Goal: Information Seeking & Learning: Learn about a topic

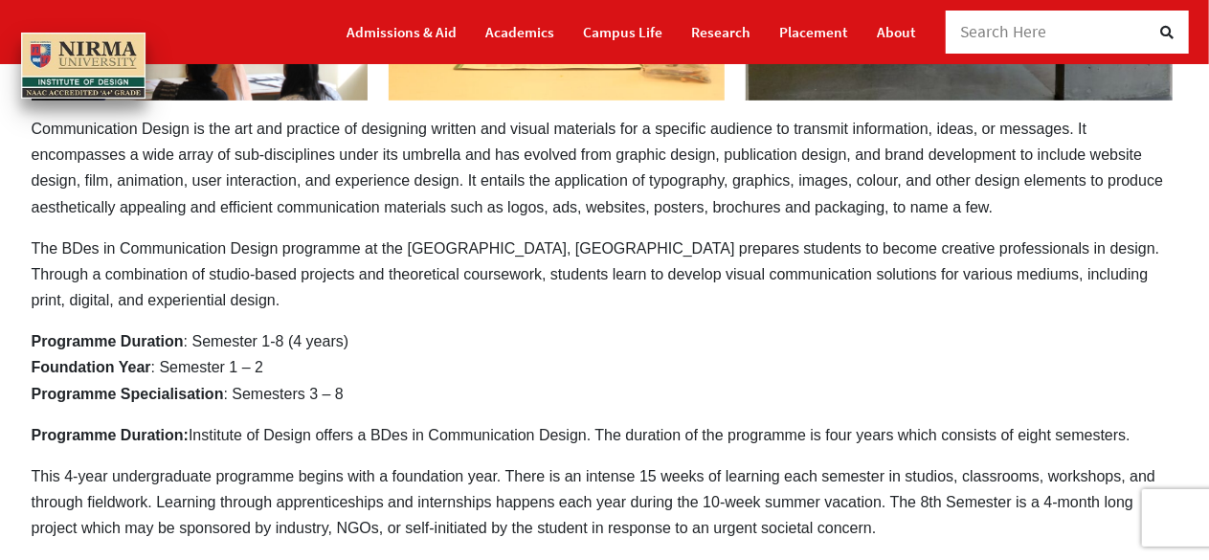
scroll to position [551, 0]
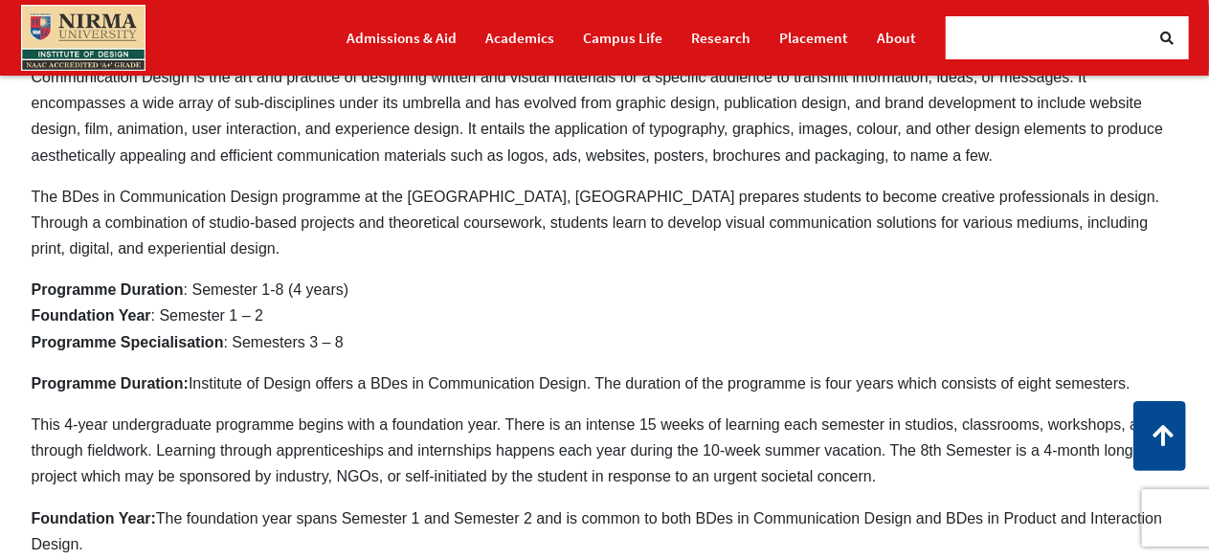
click at [974, 296] on p "Programme Duration : Semester 1-8 (4 years) Foundation Year : Semester 1 – 2 Pr…" at bounding box center [605, 316] width 1147 height 78
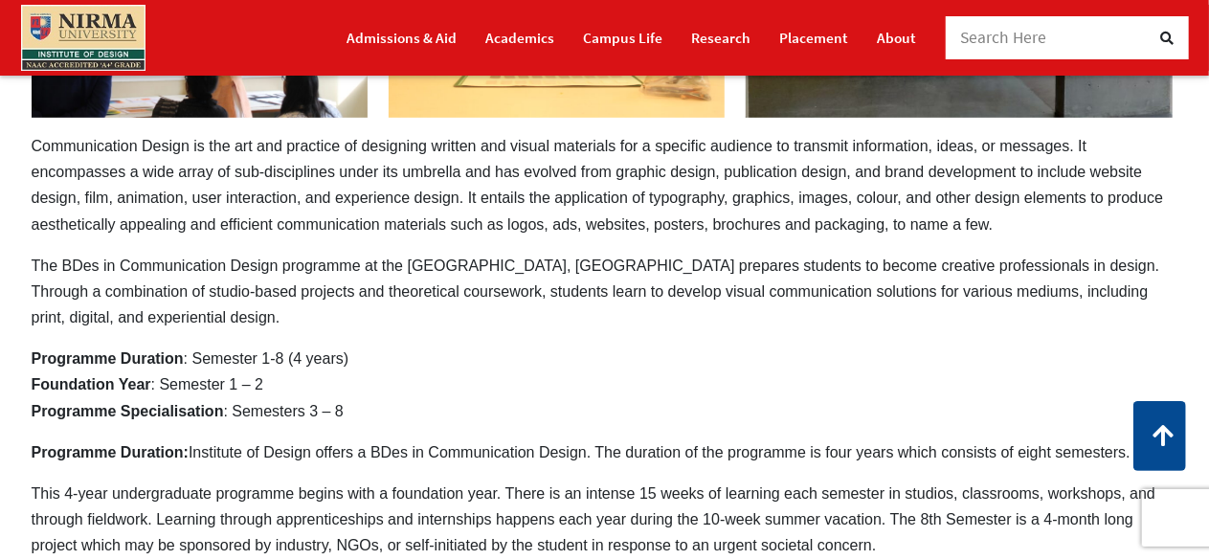
scroll to position [0, 0]
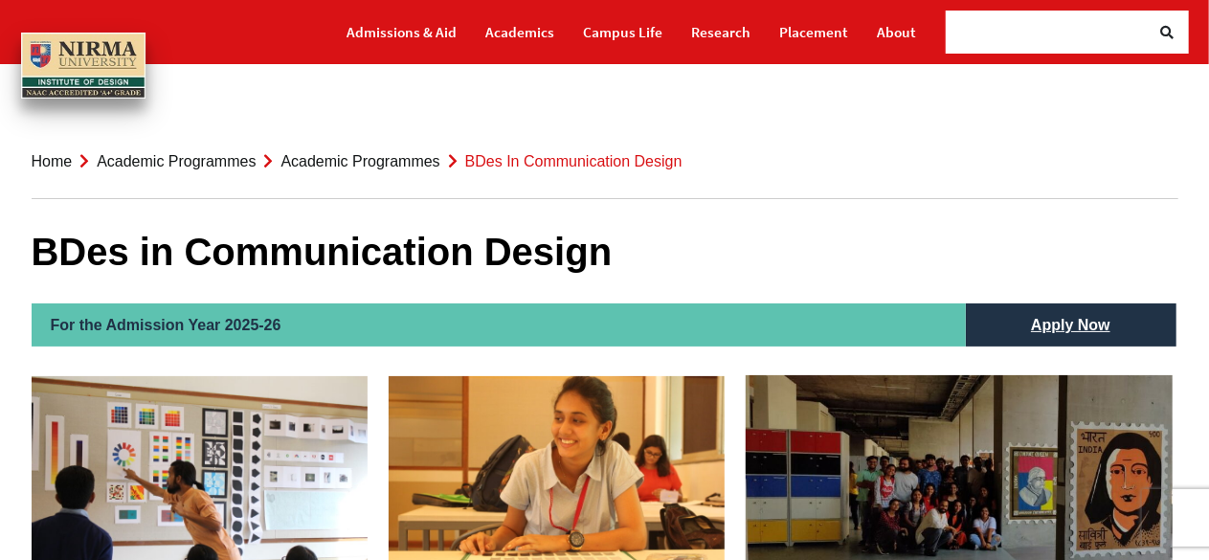
click at [1087, 331] on link "Apply Now" at bounding box center [1071, 324] width 118 height 43
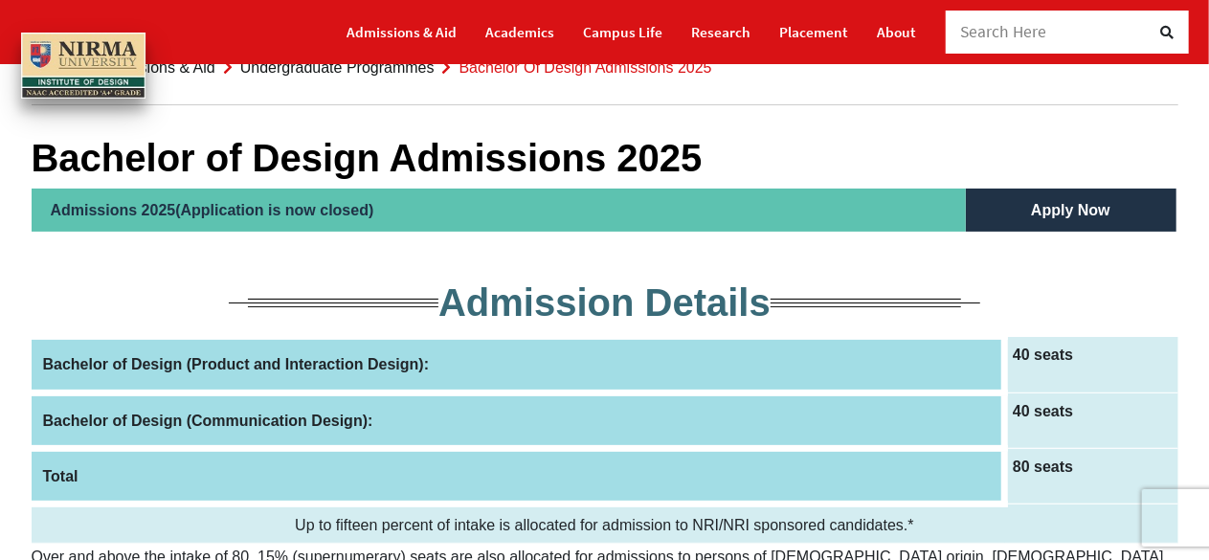
scroll to position [97, 0]
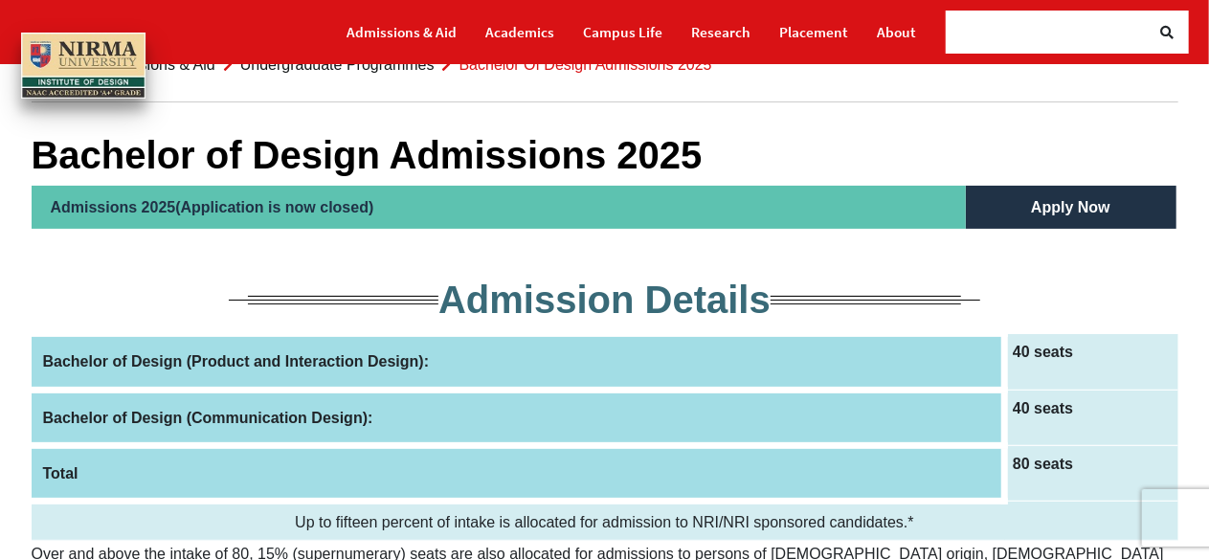
click at [955, 297] on h2 "Admission Details" at bounding box center [605, 300] width 1147 height 46
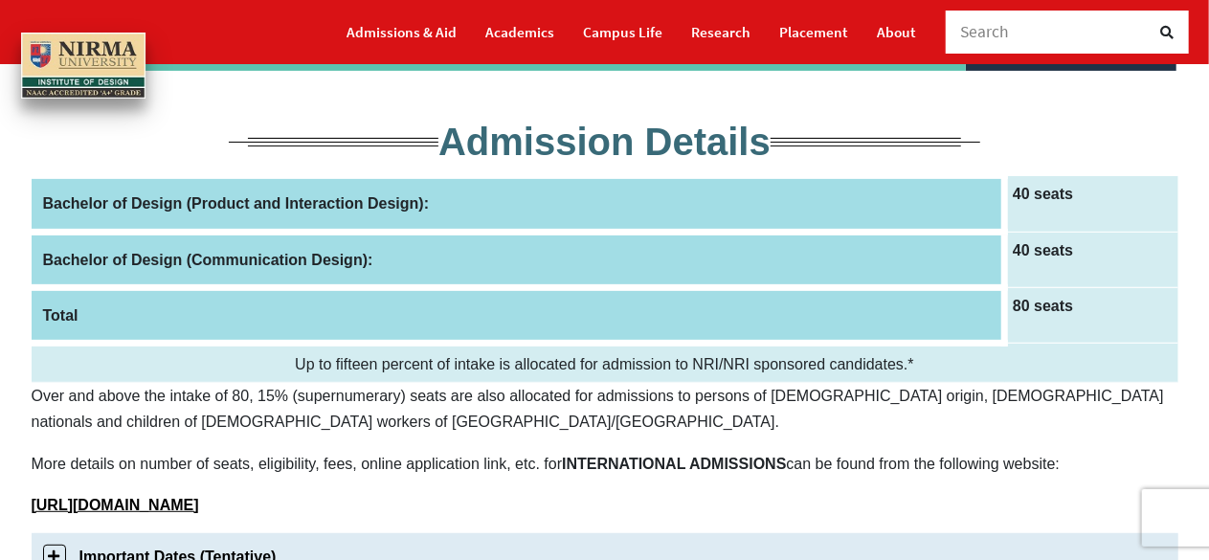
scroll to position [261, 0]
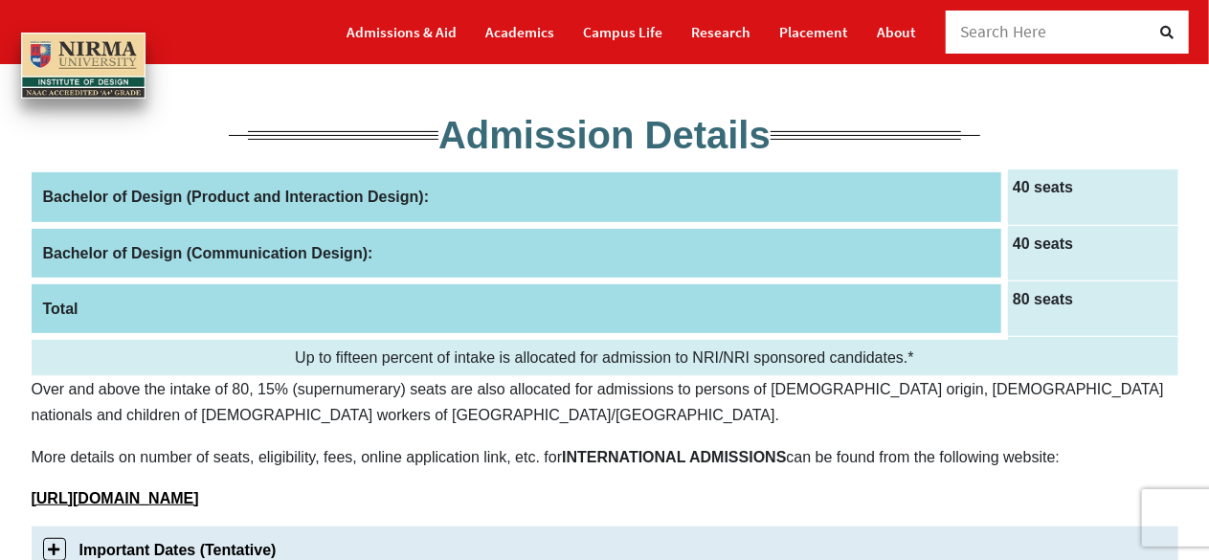
click at [635, 278] on th "Bachelor of Design (Communication Design):" at bounding box center [518, 253] width 973 height 56
click at [599, 435] on div "Over and above the intake of 80, 15% (supernumerary) seats are also allocated f…" at bounding box center [605, 451] width 1147 height 150
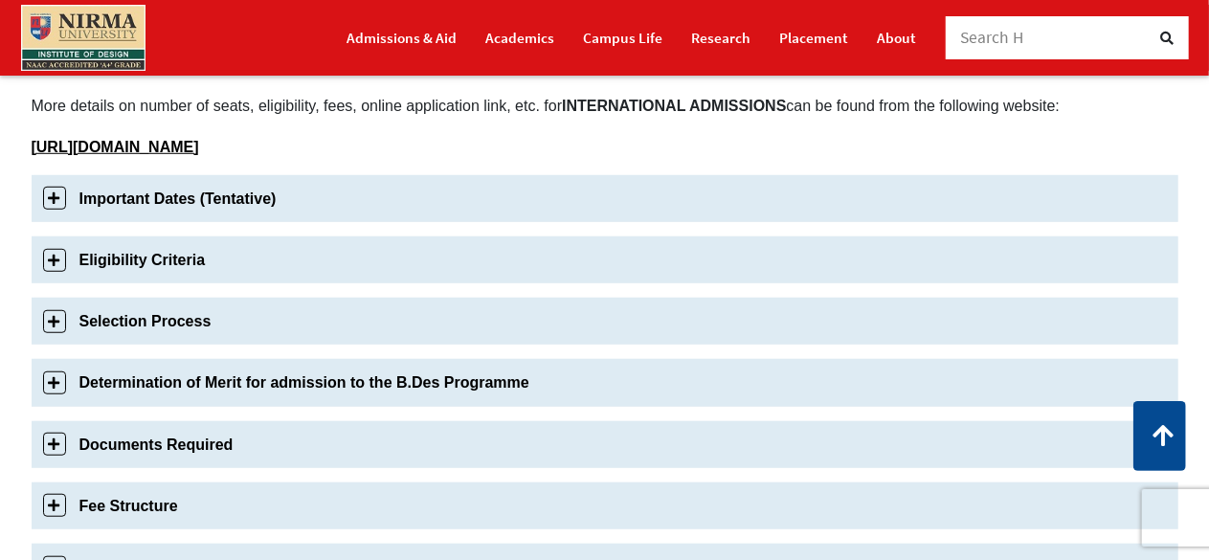
scroll to position [615, 0]
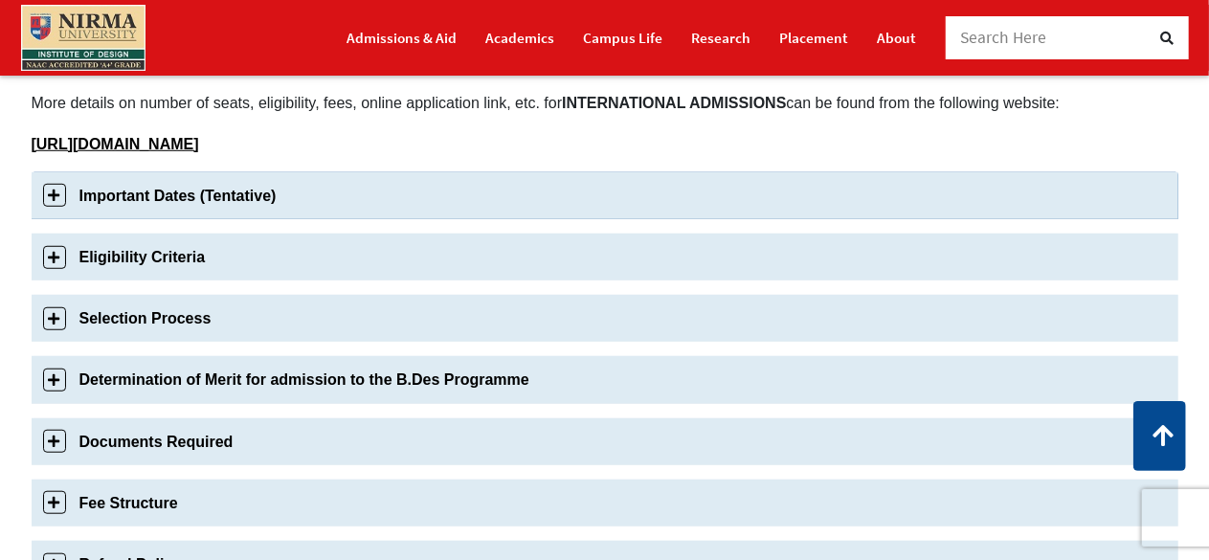
click at [193, 191] on link "Important Dates (Tentative)" at bounding box center [605, 195] width 1147 height 47
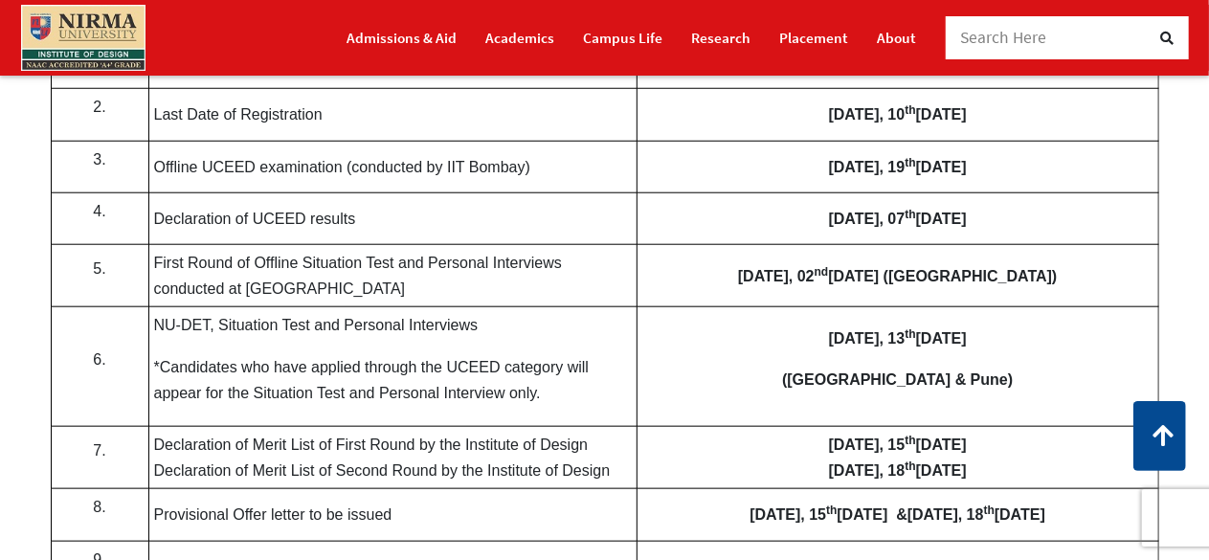
scroll to position [855, 0]
click at [1192, 351] on div "Bachelor of Design Admissions 2025 Admissions 2025(Application is now closed) A…" at bounding box center [604, 439] width 1175 height 2226
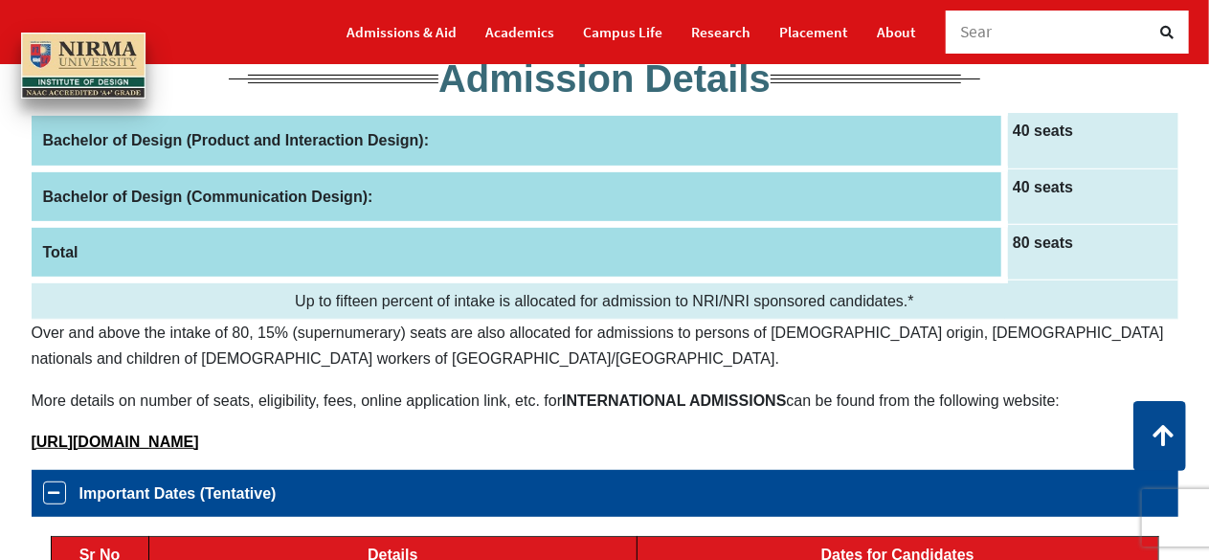
scroll to position [0, 0]
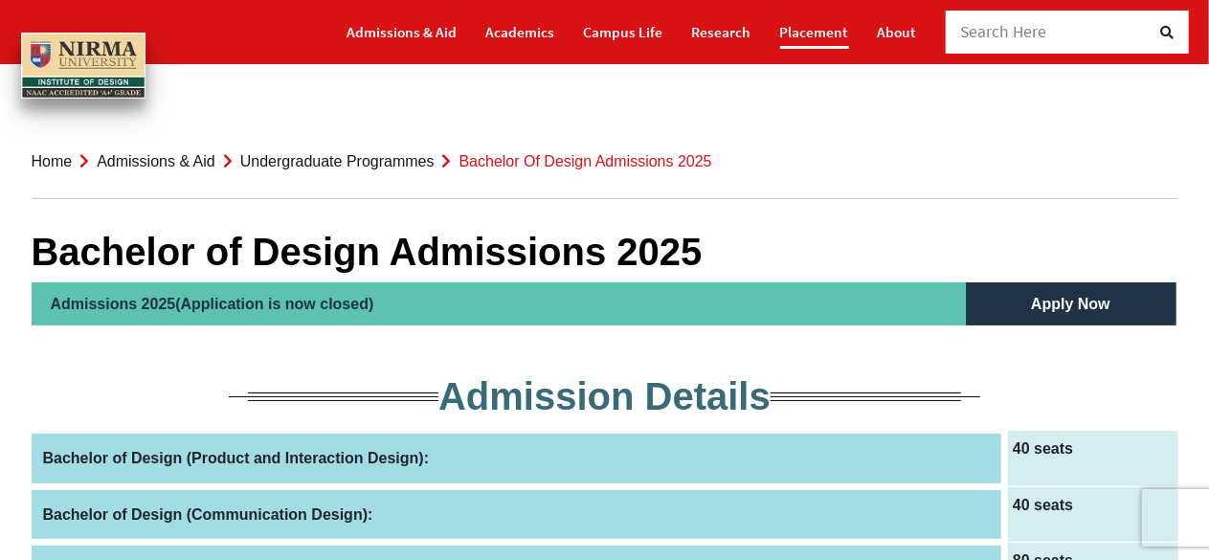
click at [824, 37] on link "Placement" at bounding box center [814, 31] width 69 height 33
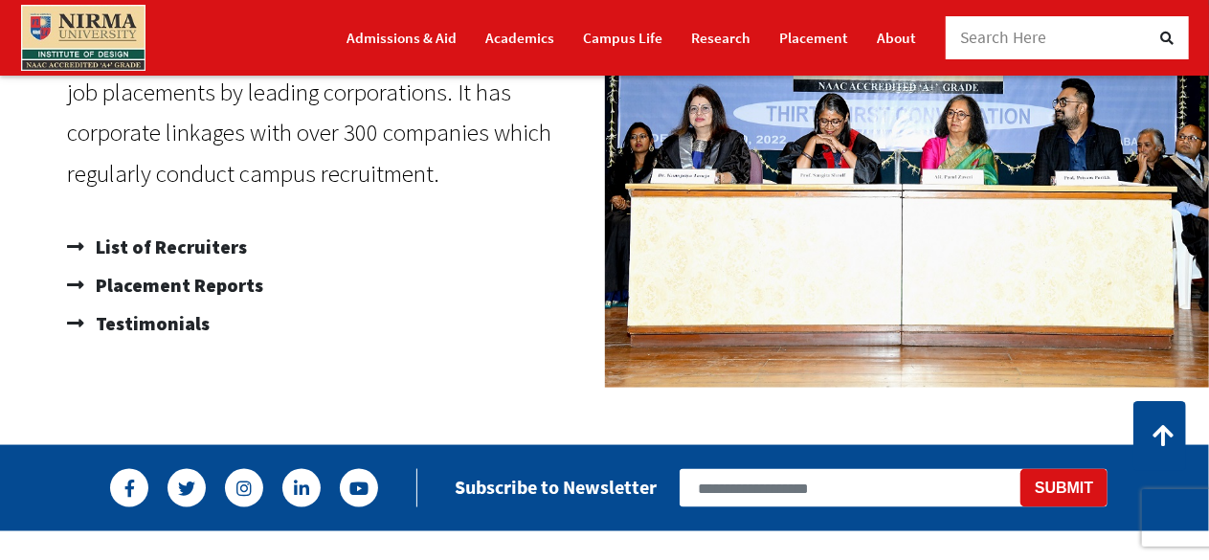
scroll to position [1064, 0]
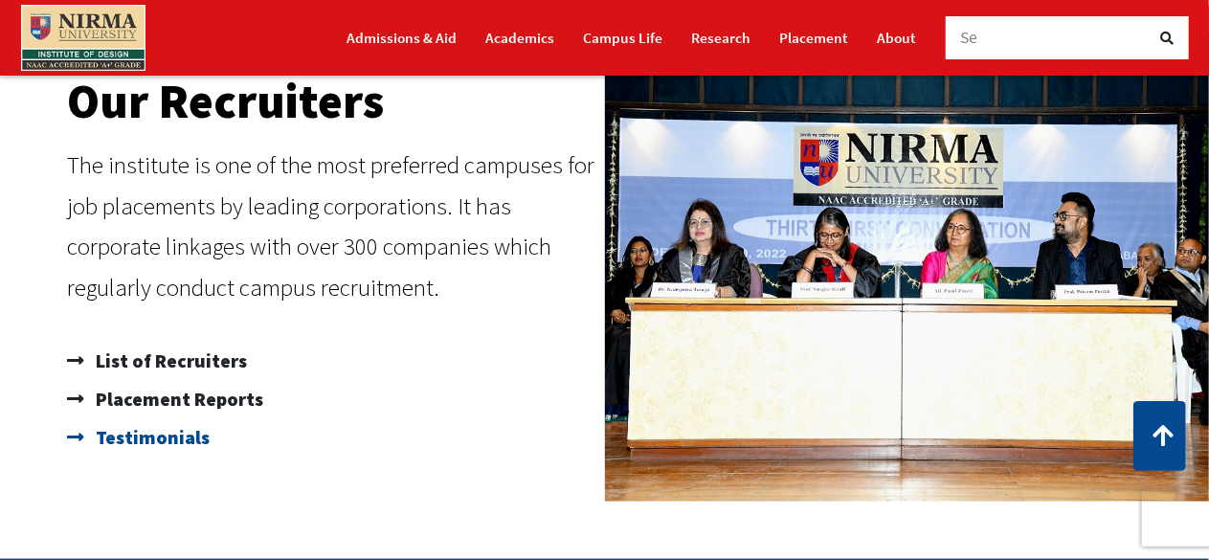
drag, startPoint x: 166, startPoint y: 367, endPoint x: 197, endPoint y: 452, distance: 90.8
click at [197, 452] on ul "List of Recruiters Placement Reports Testimonials" at bounding box center [331, 399] width 528 height 115
click at [177, 398] on span "Placement Reports" at bounding box center [177, 399] width 172 height 38
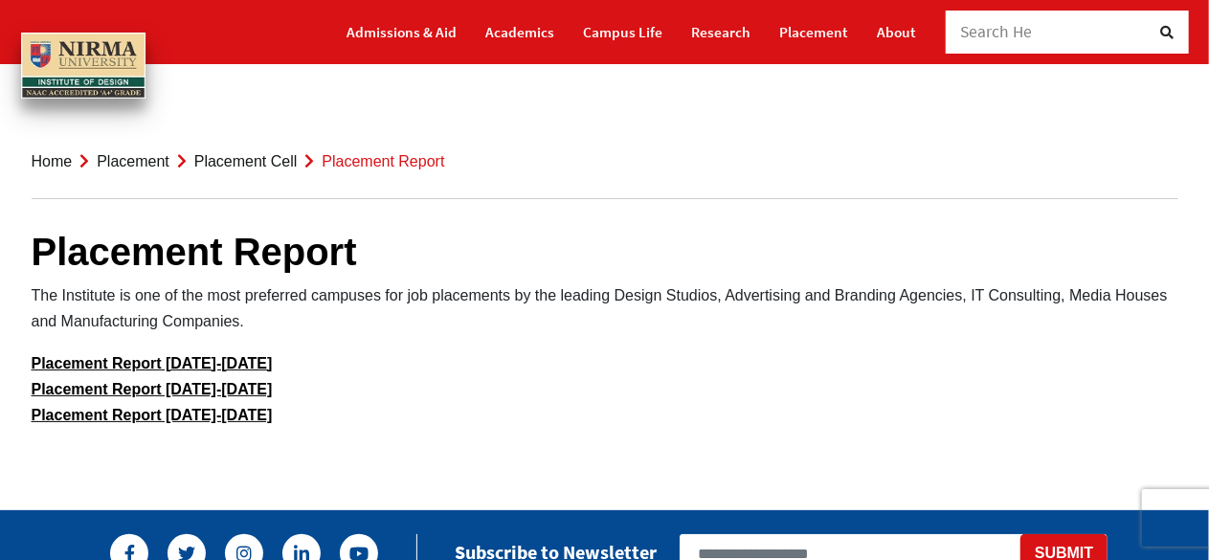
click at [766, 365] on p "Placement Report 2021-2022 Placement Report 2022-2023 Placement Report 2023-2024" at bounding box center [605, 389] width 1147 height 78
click at [138, 361] on link "Placement Report 2021-2022" at bounding box center [152, 363] width 241 height 16
